Goal: Information Seeking & Learning: Learn about a topic

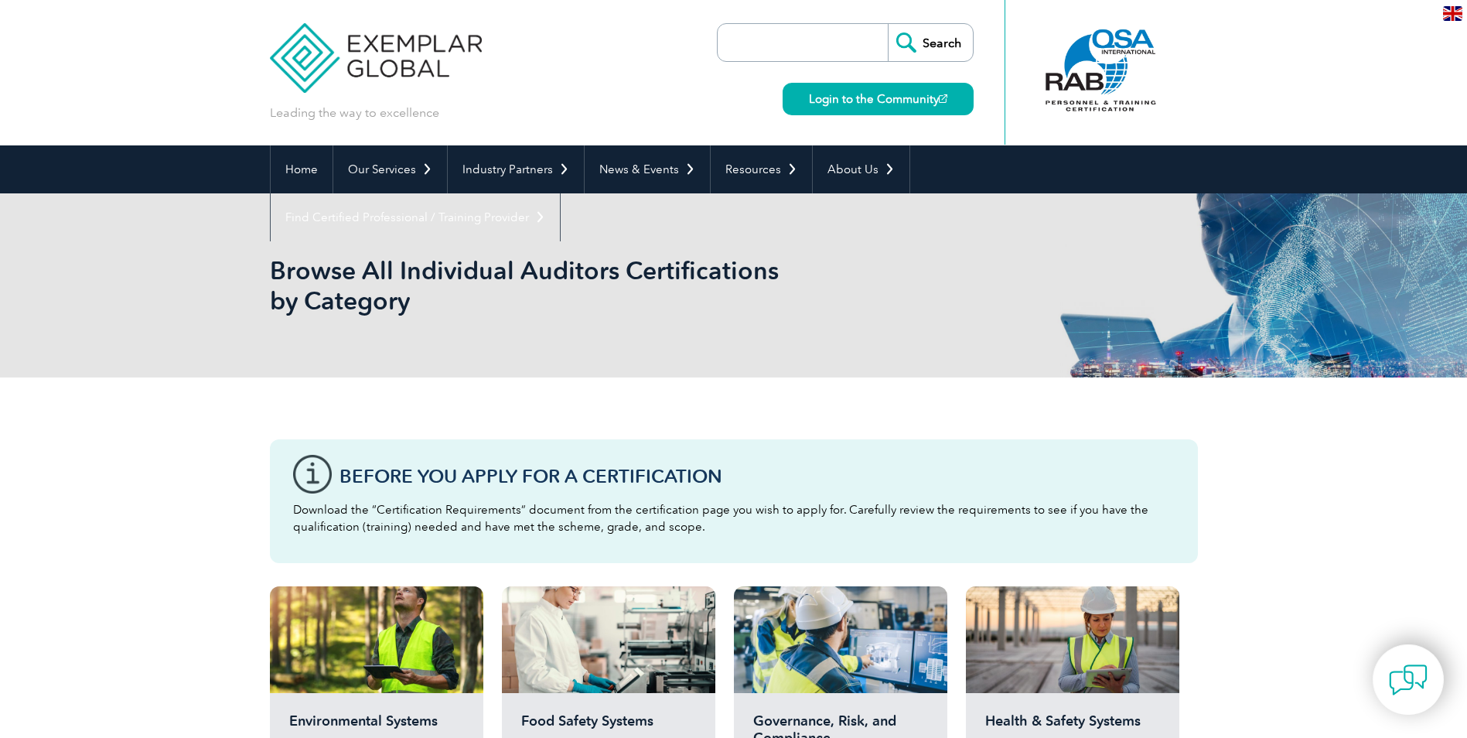
click at [789, 29] on input "search" at bounding box center [807, 42] width 162 height 37
type input "45001"
click at [888, 24] on input "Search" at bounding box center [930, 42] width 85 height 37
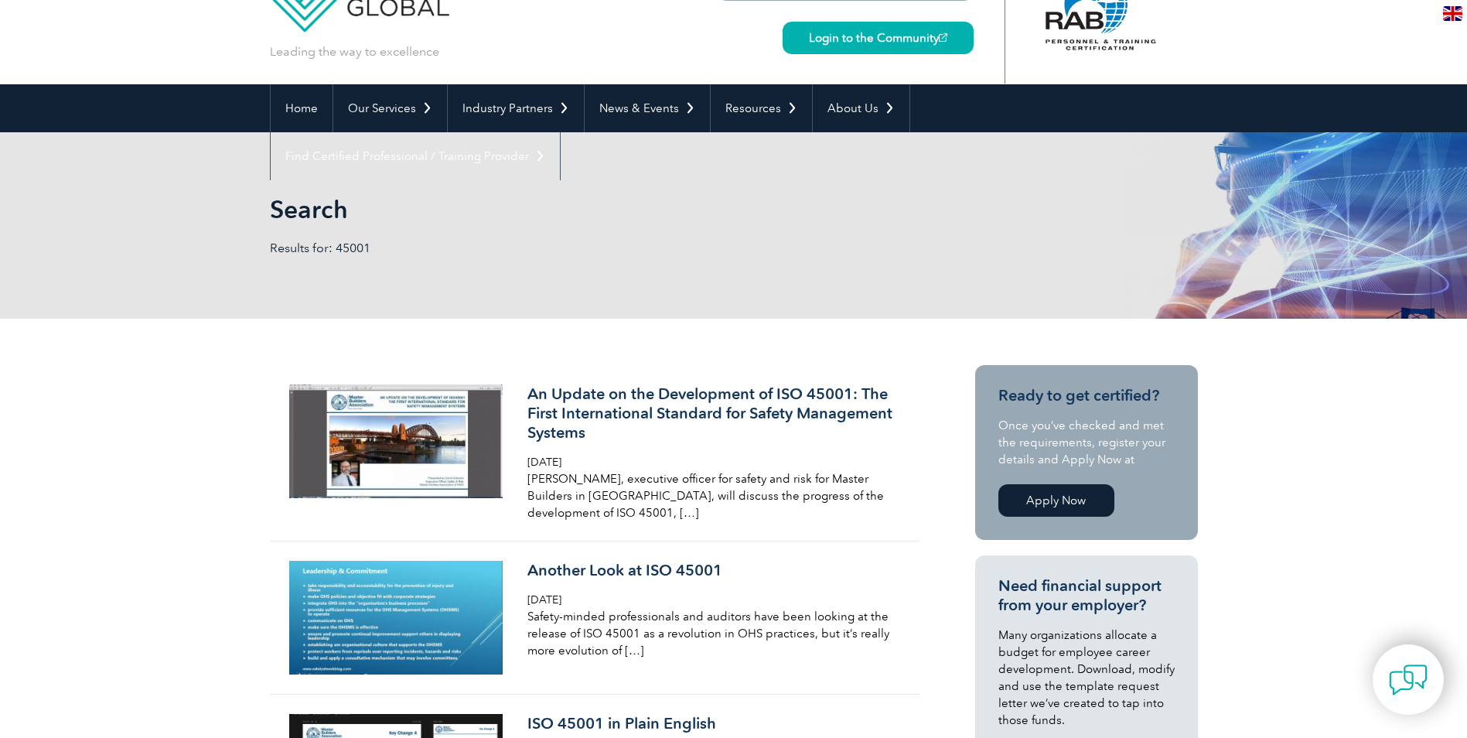
scroll to position [60, 0]
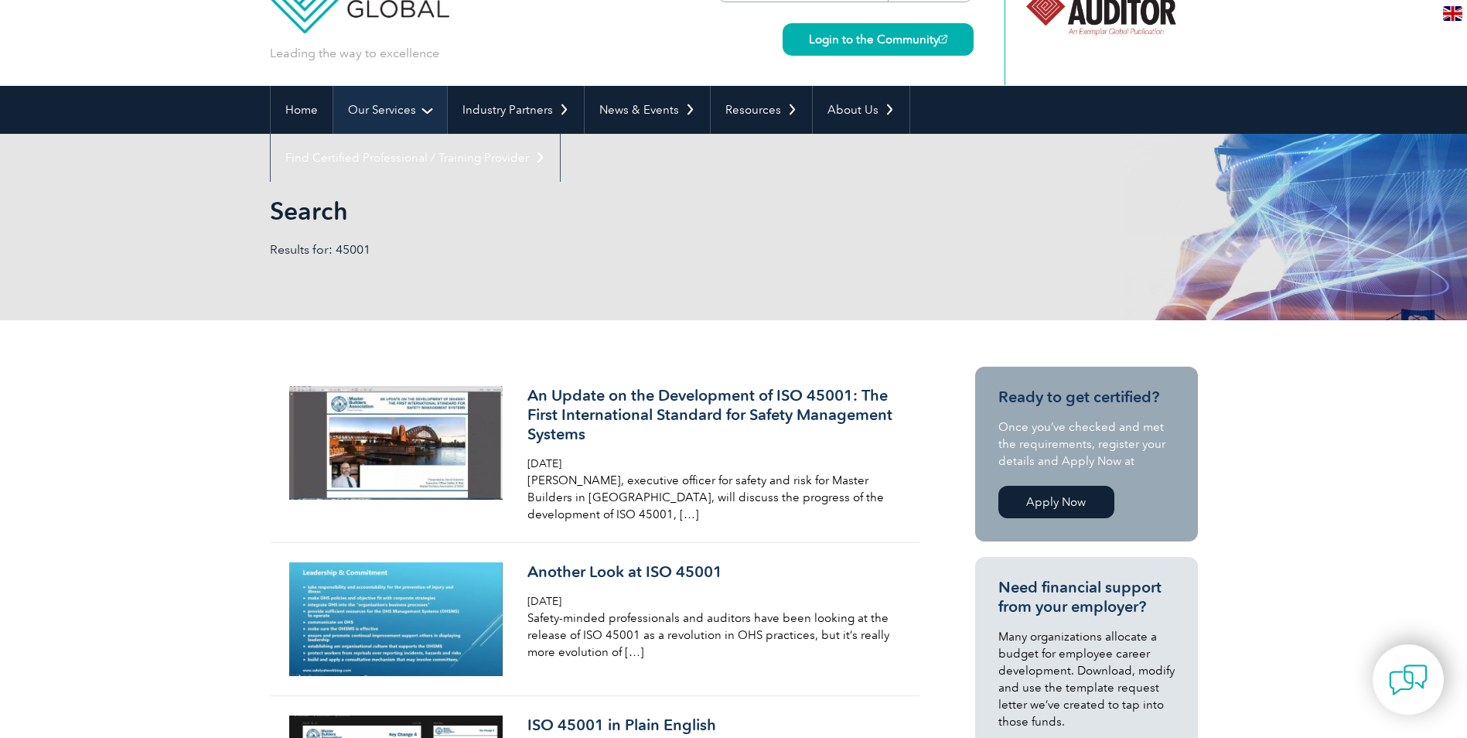
click at [388, 109] on link "Our Services" at bounding box center [390, 110] width 114 height 48
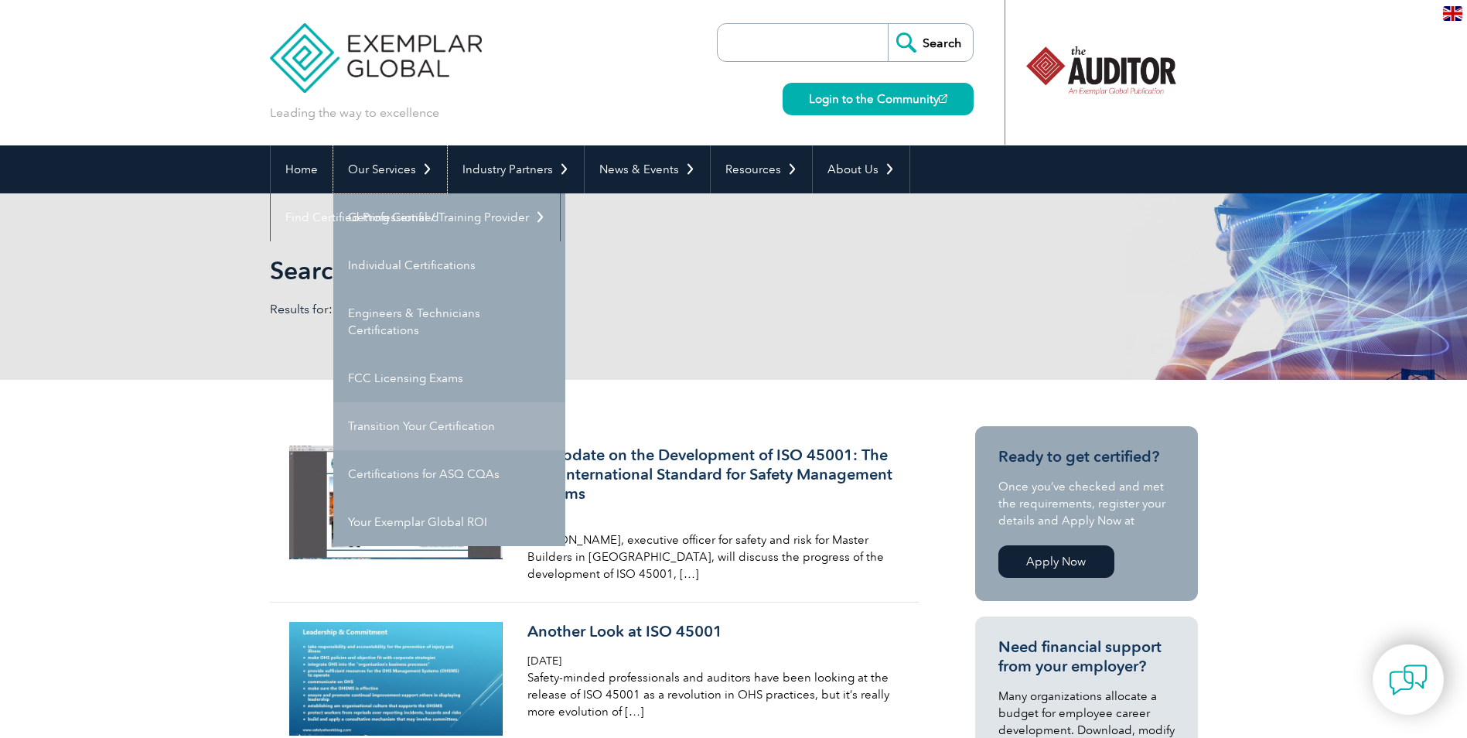
scroll to position [133, 0]
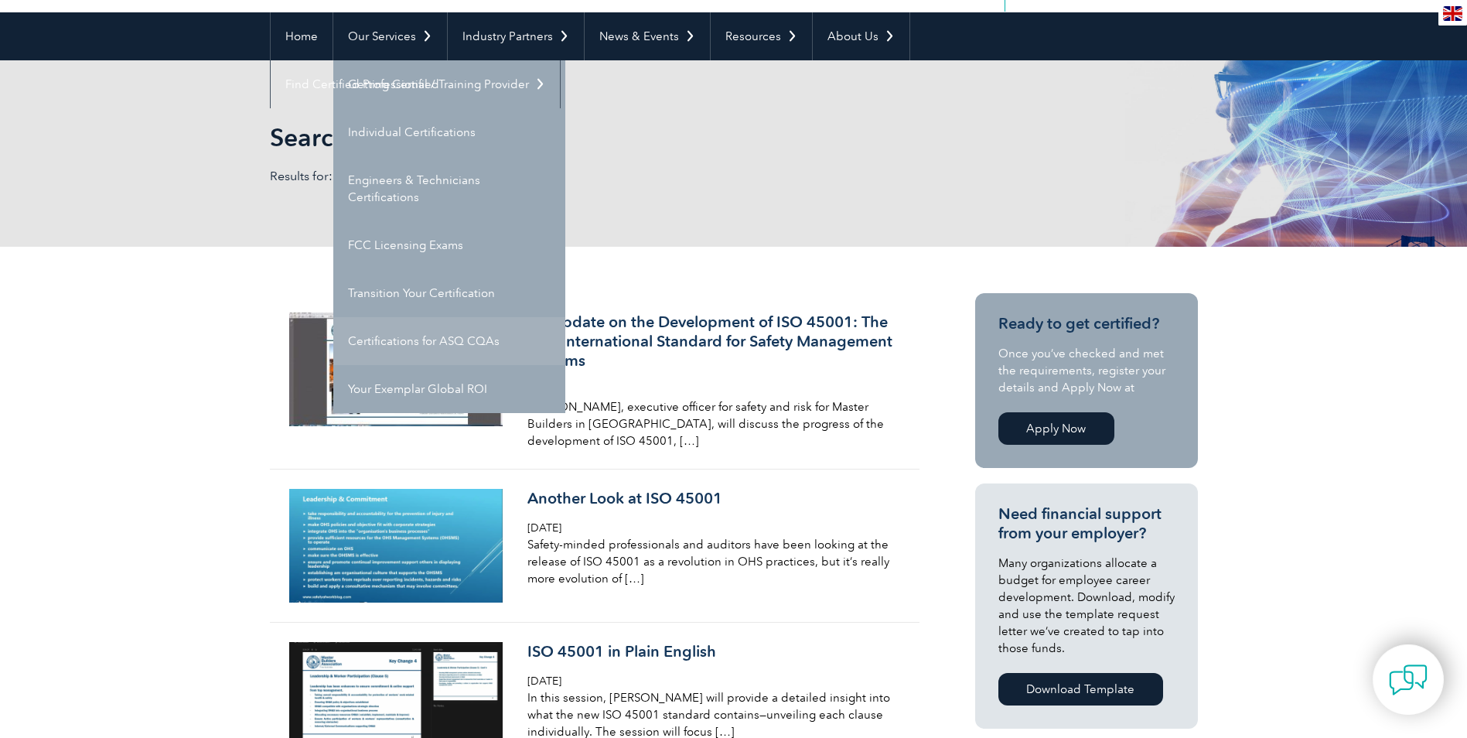
click at [442, 341] on link "Certifications for ASQ CQAs" at bounding box center [449, 341] width 232 height 48
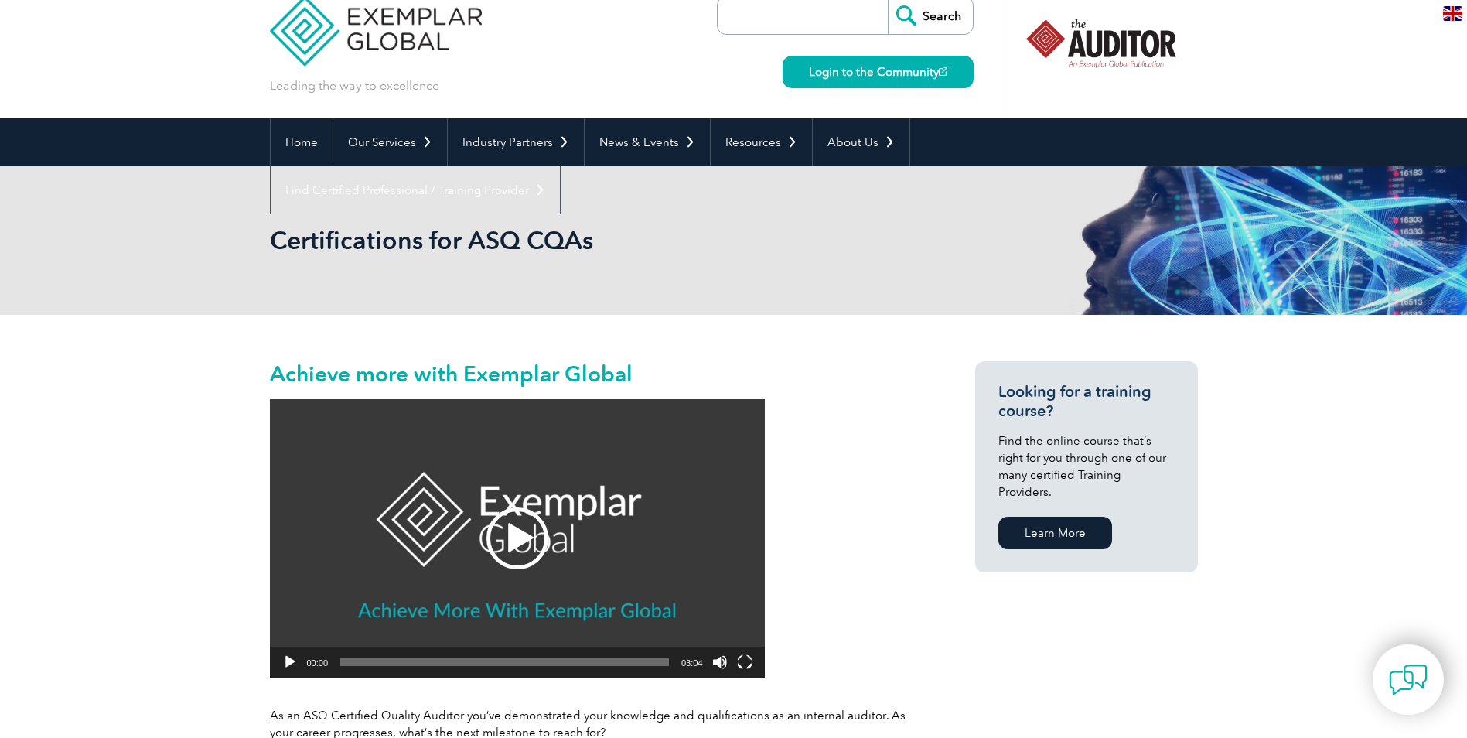
scroll to position [22, 0]
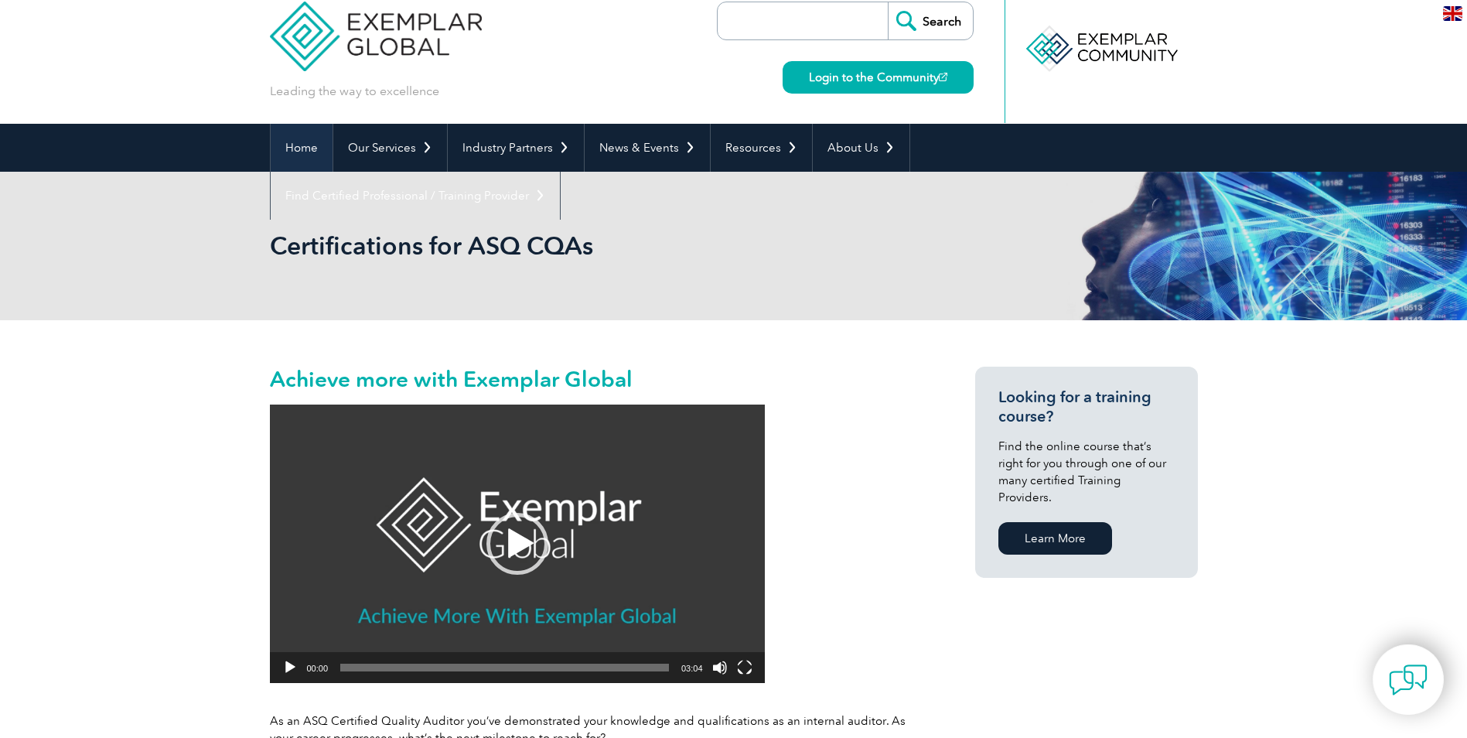
click at [286, 149] on link "Home" at bounding box center [302, 148] width 62 height 48
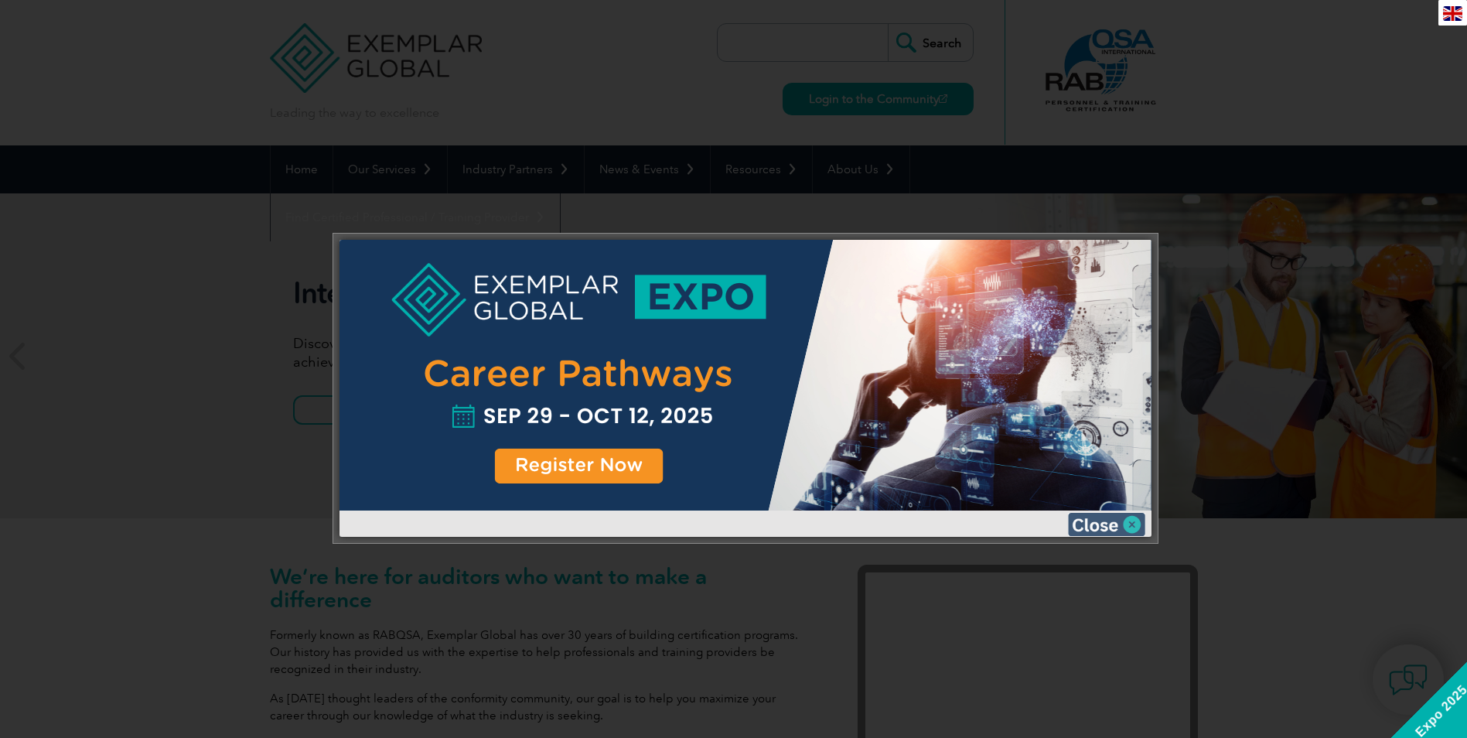
click at [1129, 527] on img at bounding box center [1106, 524] width 77 height 23
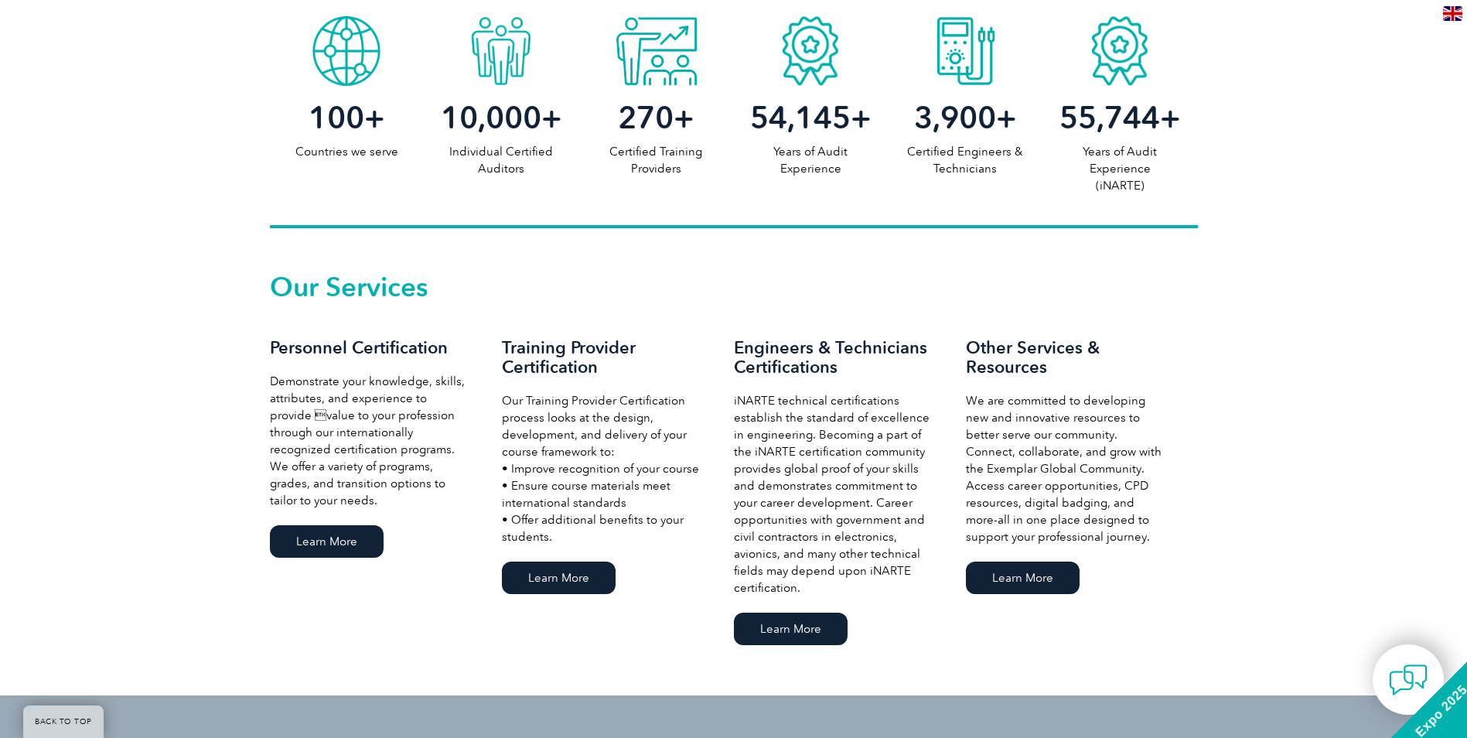
scroll to position [863, 0]
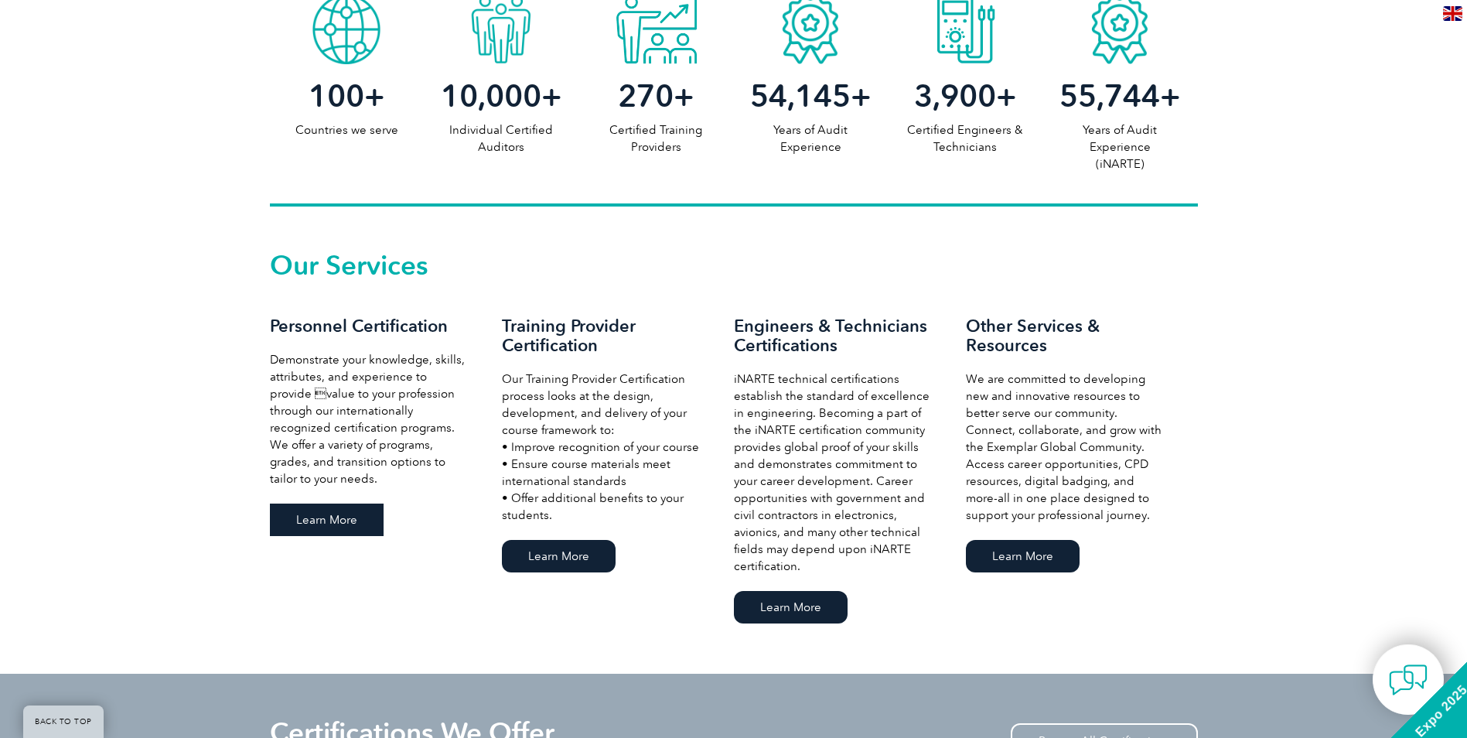
click at [309, 523] on link "Learn More" at bounding box center [327, 520] width 114 height 32
